Goal: Task Accomplishment & Management: Manage account settings

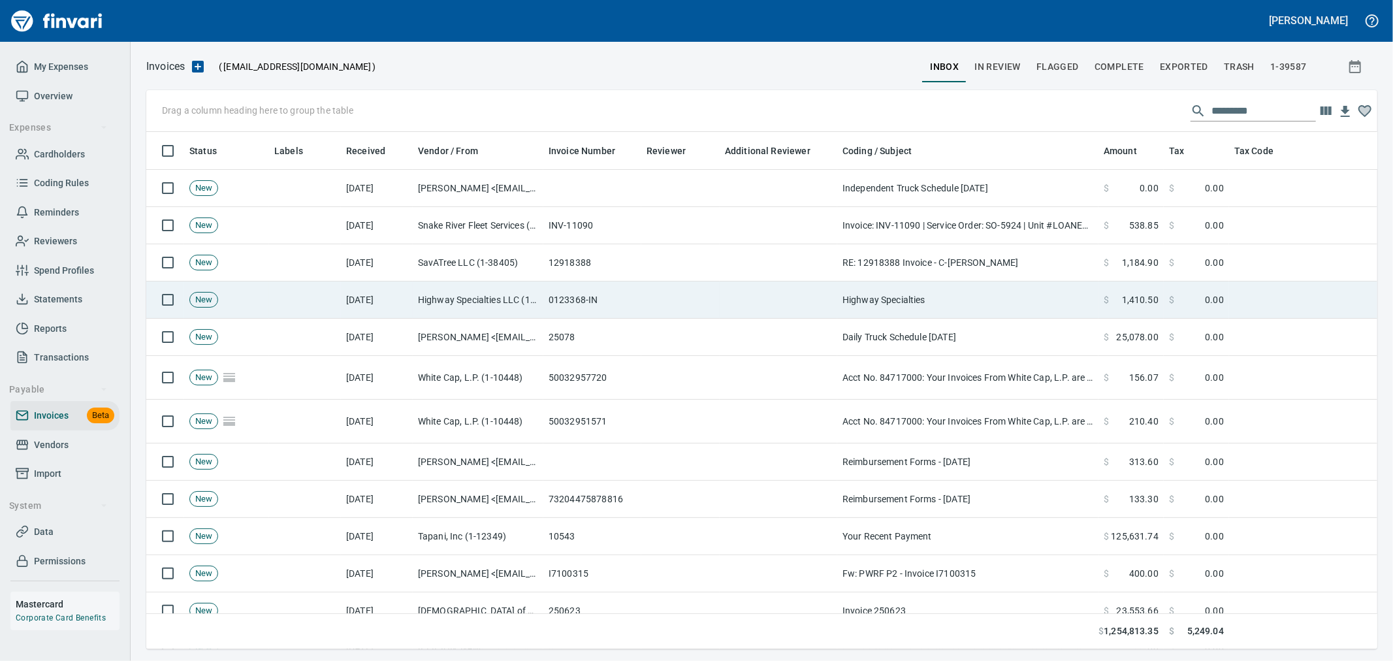
scroll to position [495, 1209]
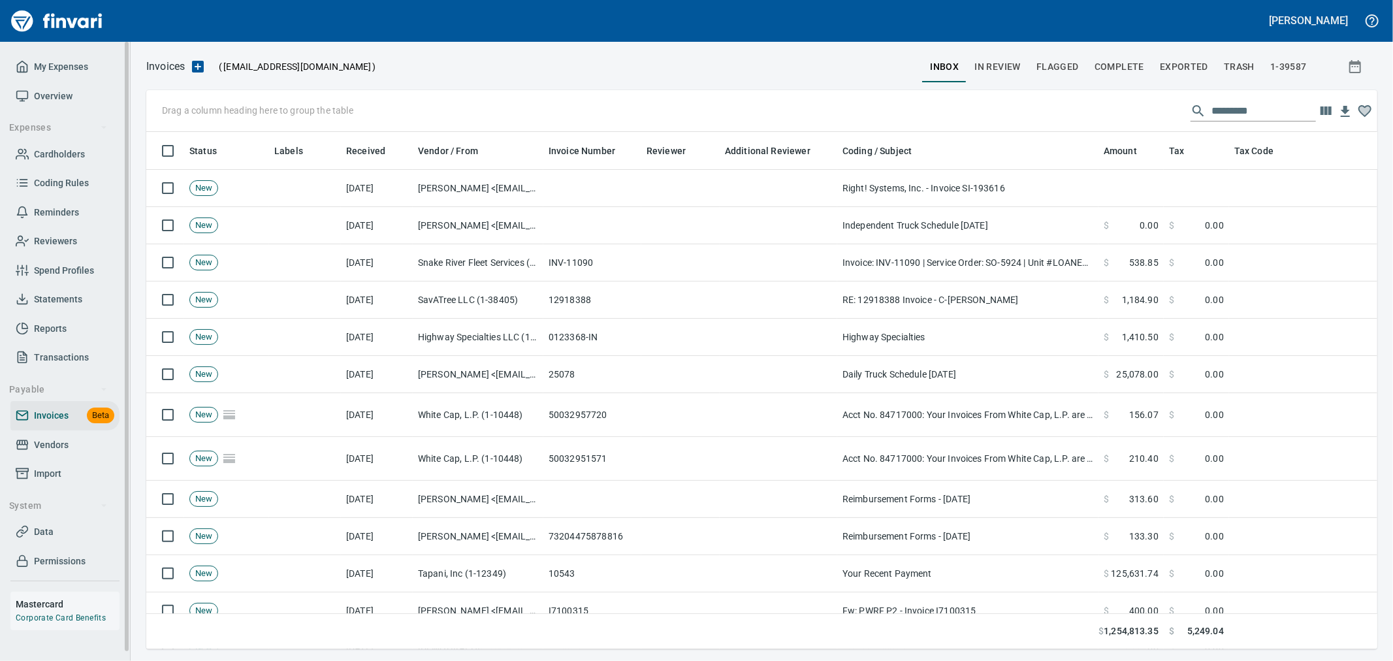
click at [66, 73] on span "My Expenses" at bounding box center [61, 67] width 54 height 16
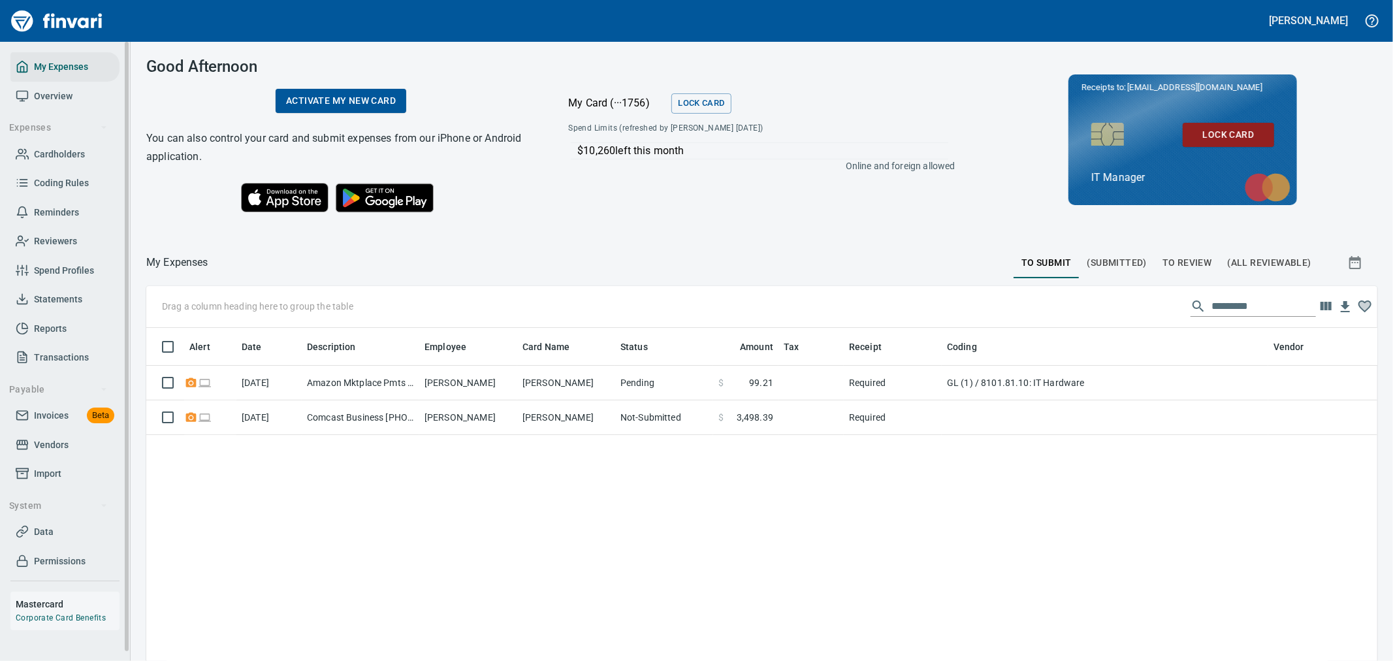
scroll to position [495, 1209]
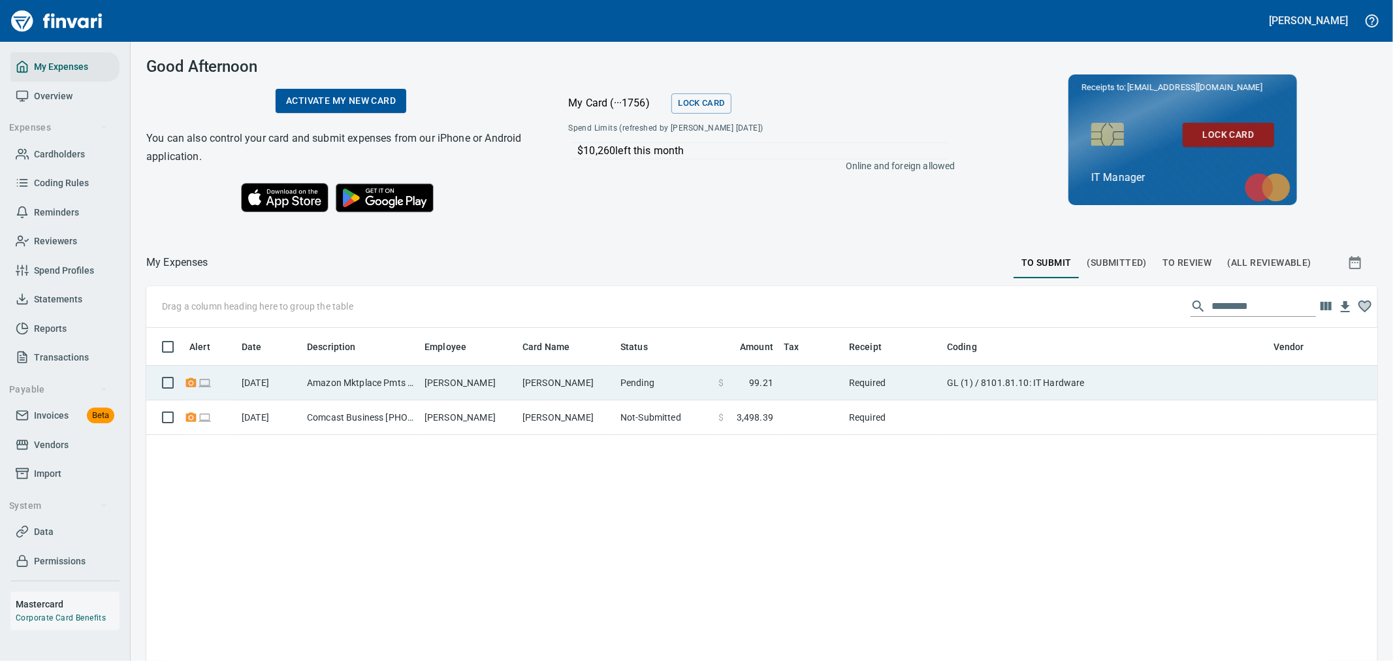
click at [1049, 374] on td "GL (1) / 8101.81.10: IT Hardware" at bounding box center [1105, 383] width 326 height 35
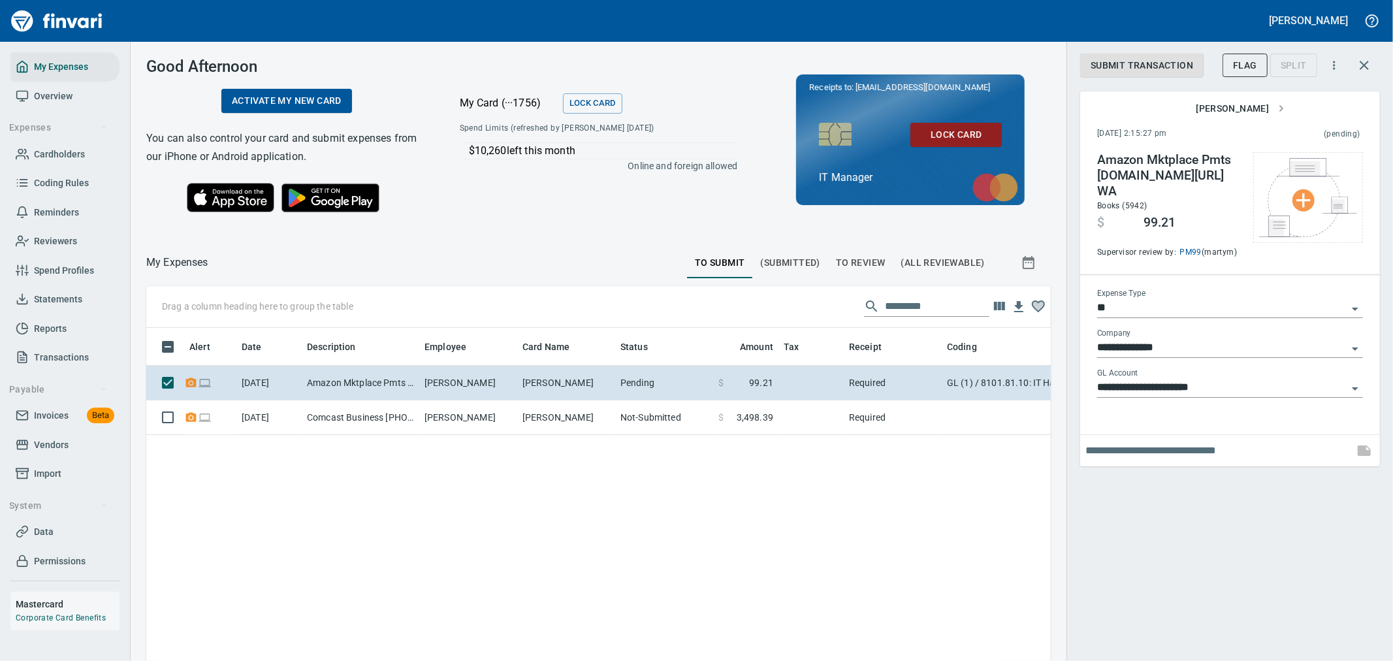
scroll to position [495, 883]
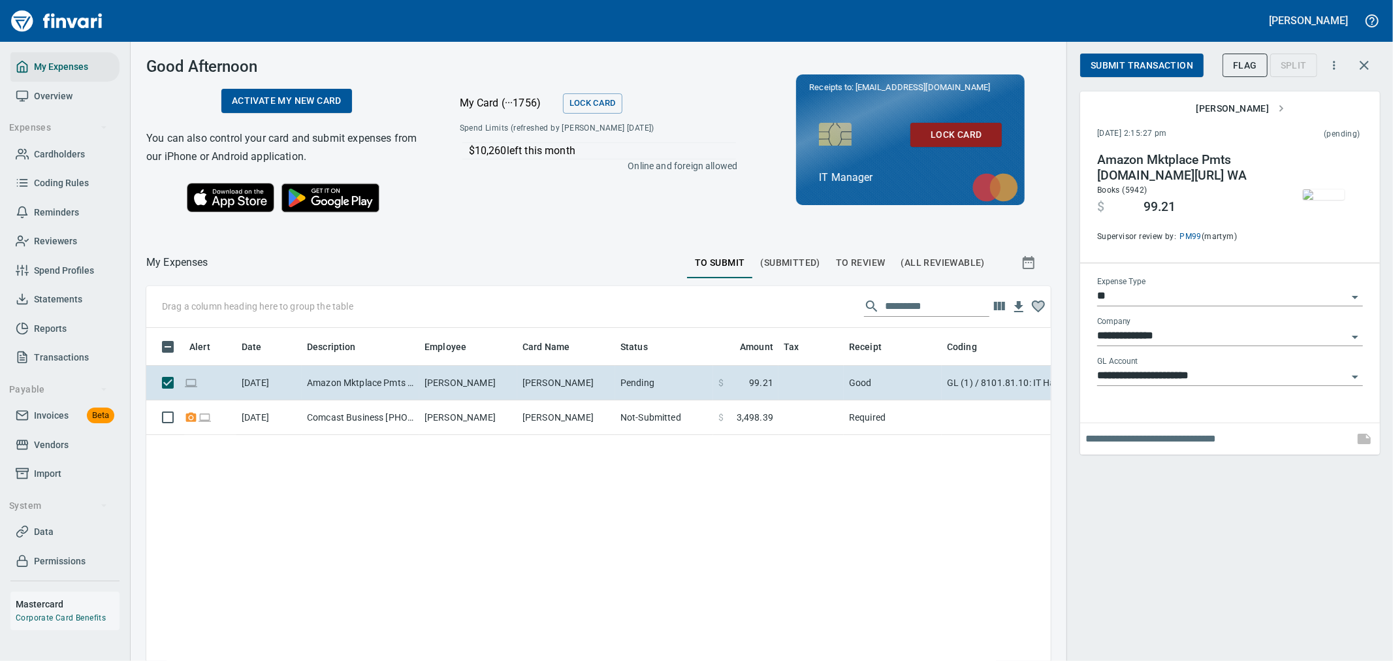
click at [1188, 67] on span "Submit Transaction" at bounding box center [1141, 65] width 103 height 16
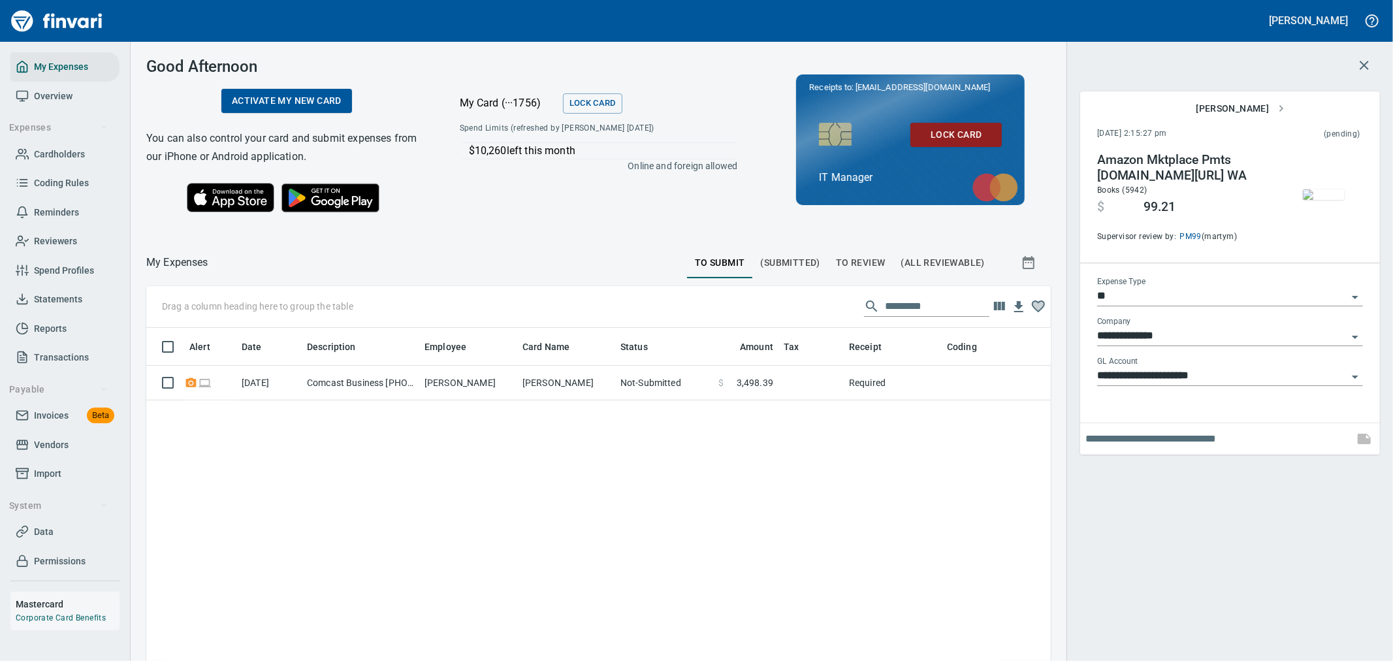
click at [859, 266] on span "To Review" at bounding box center [861, 263] width 50 height 16
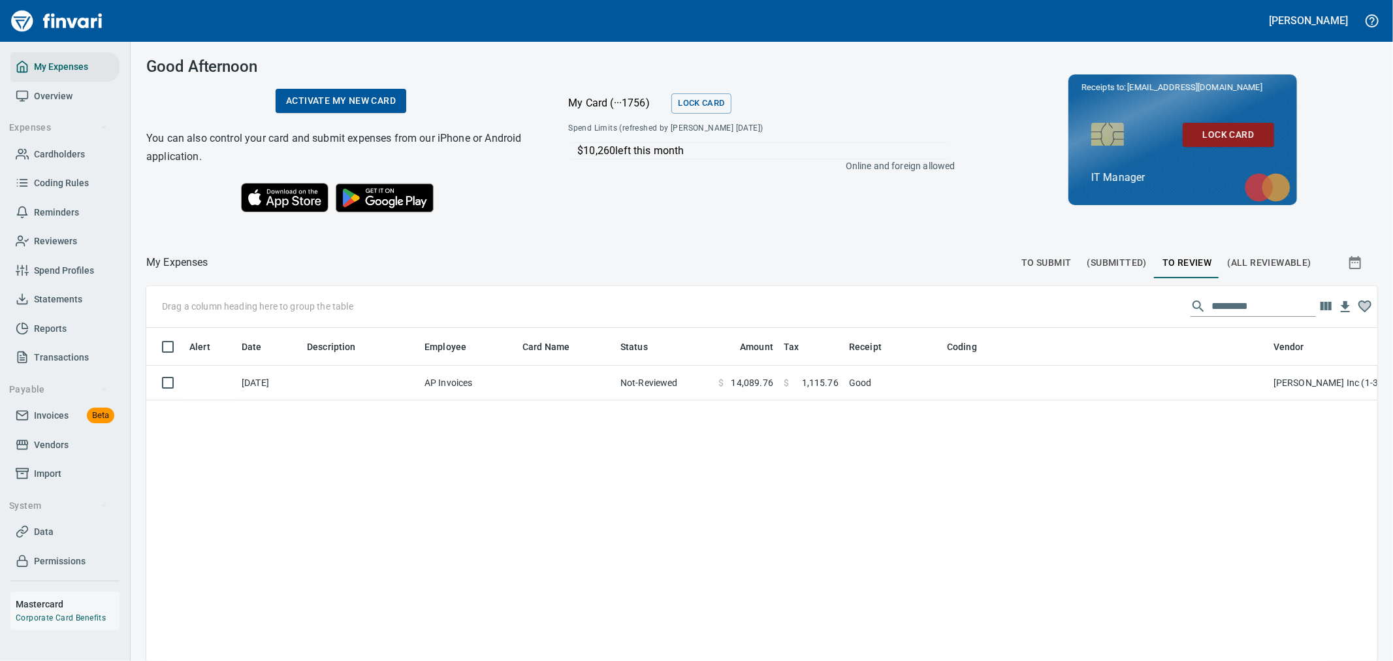
scroll to position [495, 1209]
click at [1039, 252] on button "To Submit" at bounding box center [1046, 262] width 66 height 31
